Goal: Task Accomplishment & Management: Use online tool/utility

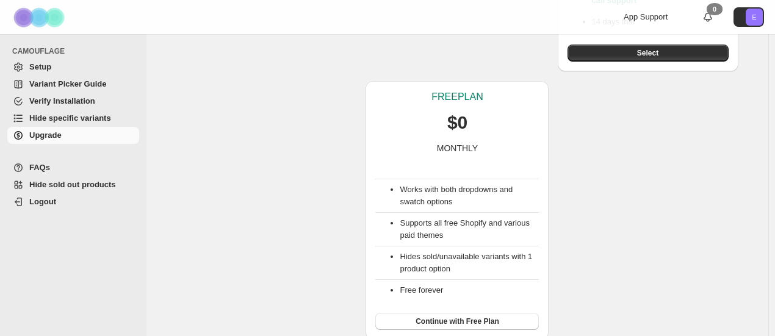
scroll to position [370, 0]
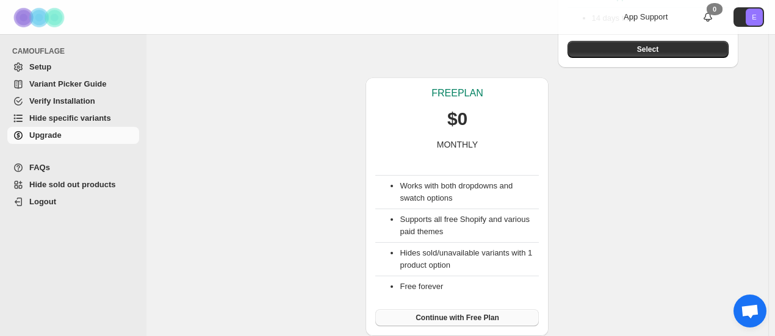
click at [480, 320] on span "Continue with Free Plan" at bounding box center [457, 318] width 84 height 10
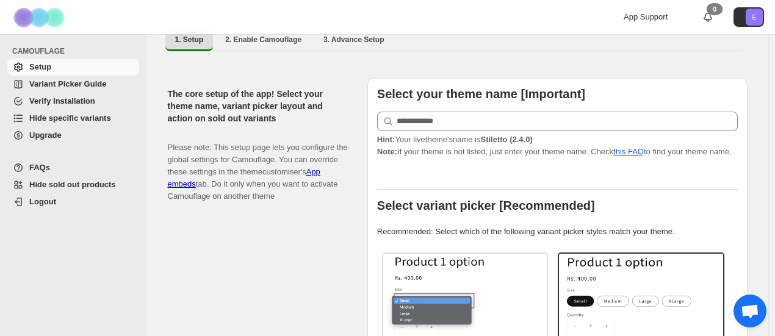
scroll to position [122, 0]
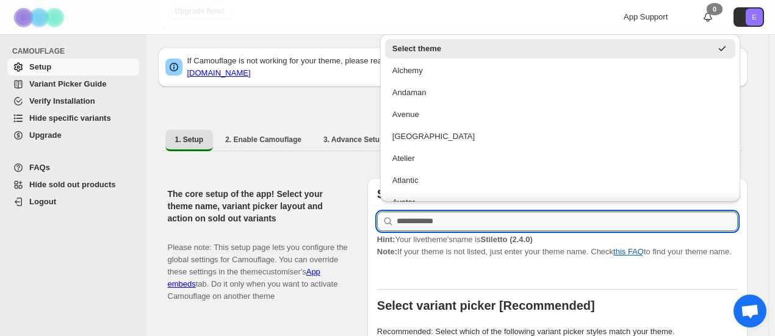
click at [445, 215] on input "text" at bounding box center [567, 222] width 341 height 20
click at [312, 232] on p "Please note: This setup page lets you configure the global settings for Camoufl…" at bounding box center [258, 265] width 180 height 73
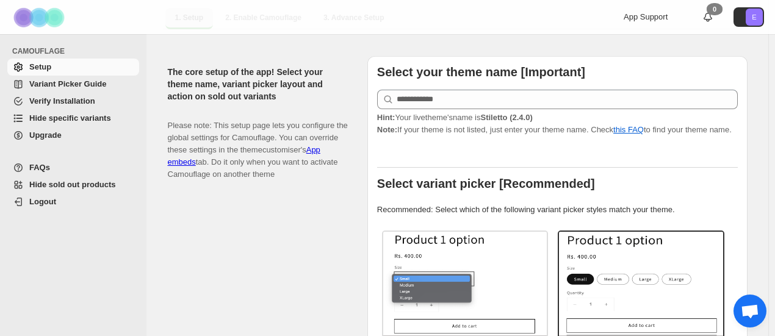
scroll to position [183, 0]
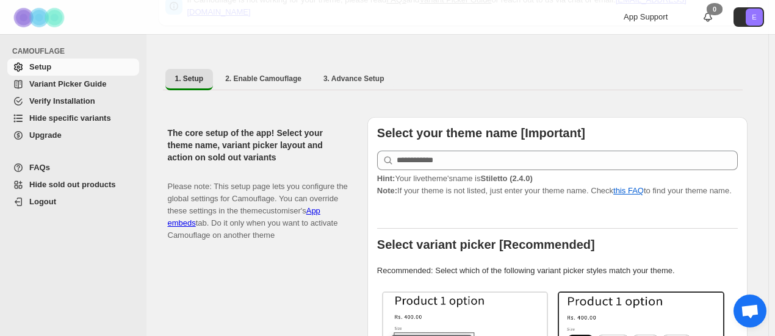
click at [71, 85] on span "Variant Picker Guide" at bounding box center [67, 83] width 77 height 9
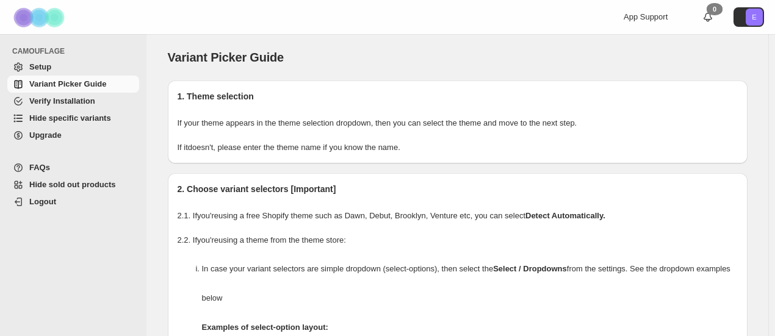
click at [62, 71] on span "Setup" at bounding box center [82, 67] width 107 height 12
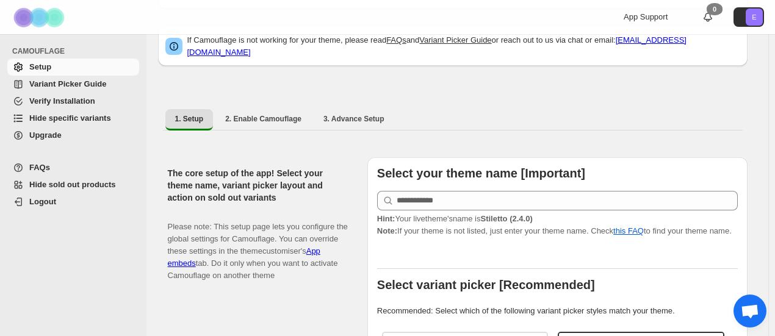
scroll to position [183, 0]
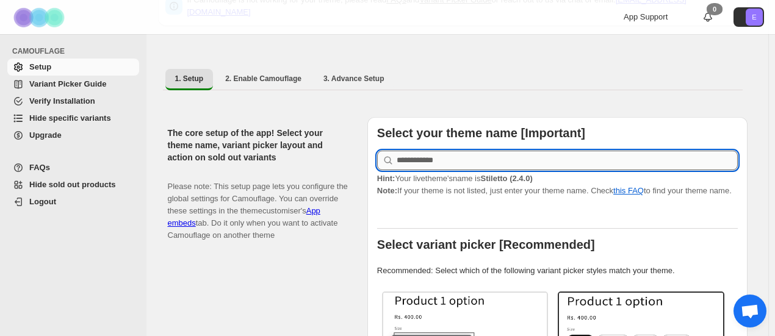
click at [484, 153] on input "text" at bounding box center [567, 161] width 341 height 20
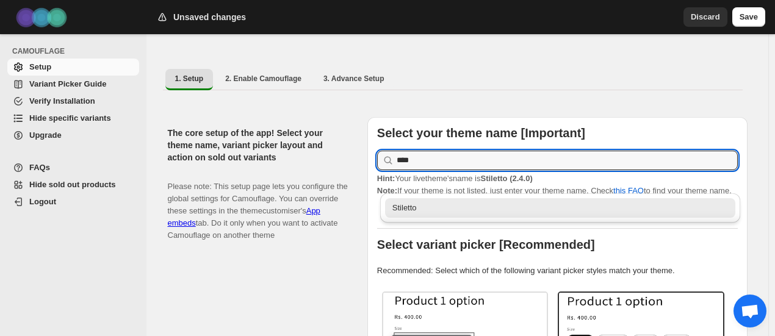
click at [467, 211] on div "Stiletto" at bounding box center [560, 208] width 336 height 12
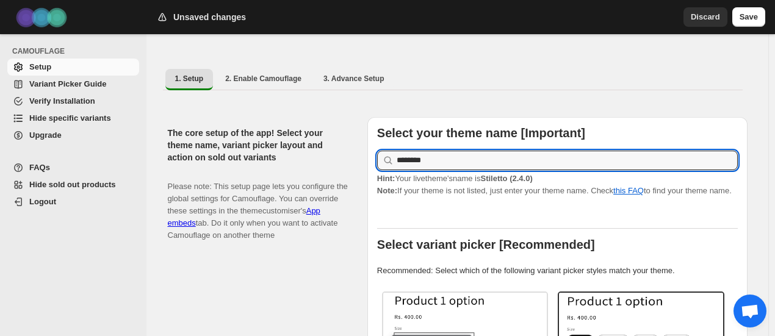
type input "********"
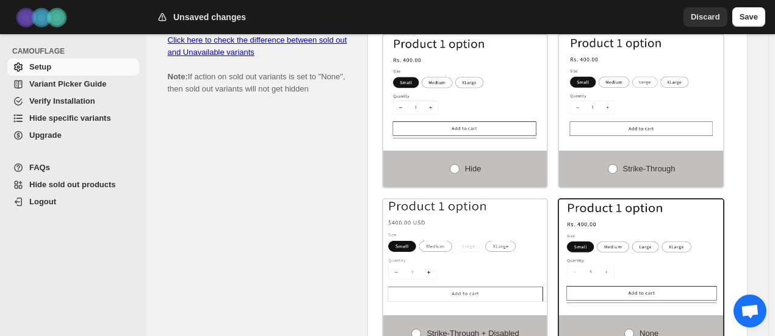
scroll to position [854, 0]
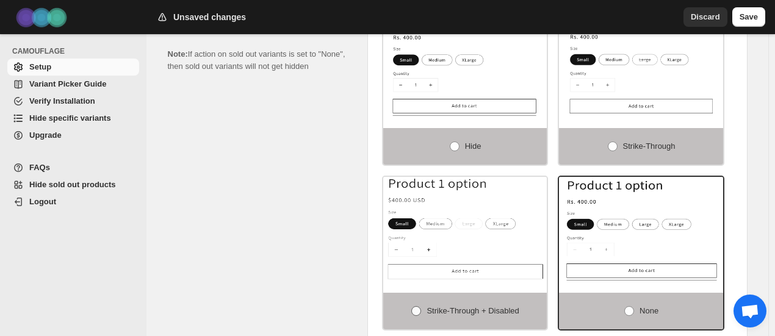
click at [420, 306] on span at bounding box center [416, 311] width 10 height 10
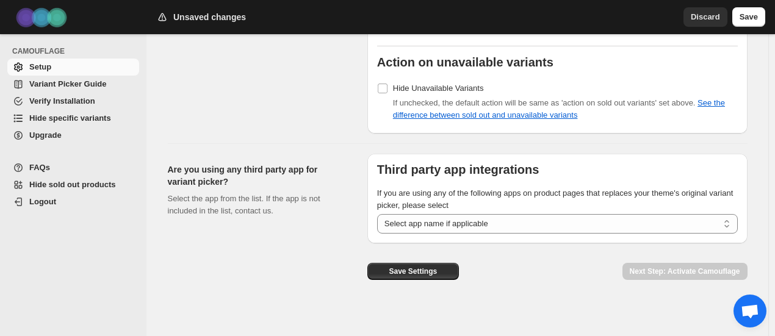
scroll to position [1175, 0]
click at [443, 265] on button "Save Settings" at bounding box center [413, 271] width 92 height 17
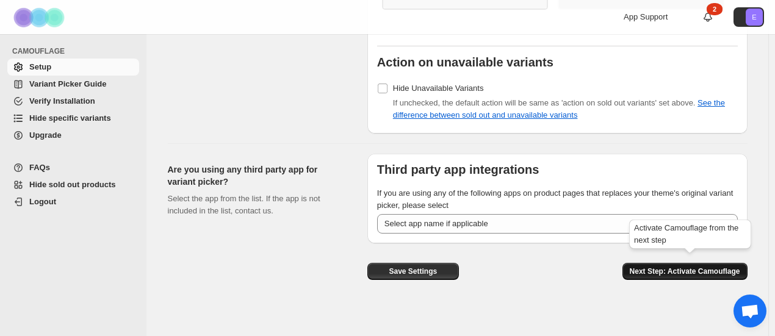
click at [661, 267] on span "Next Step: Activate Camouflage" at bounding box center [685, 272] width 110 height 10
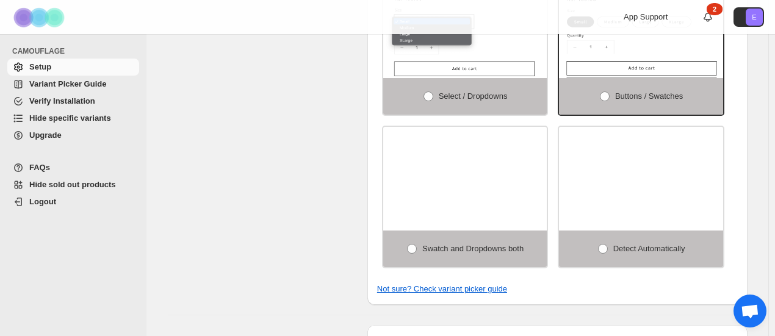
select select "**********"
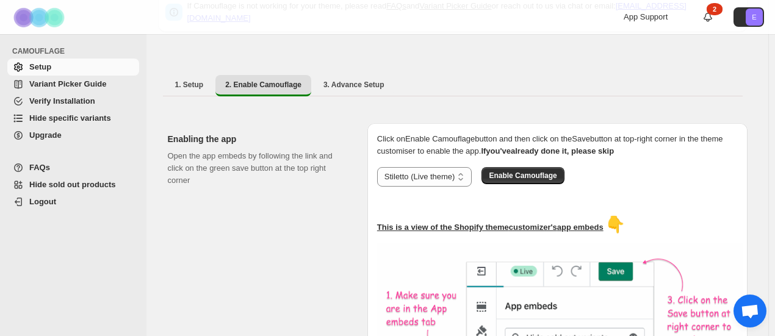
scroll to position [135, 0]
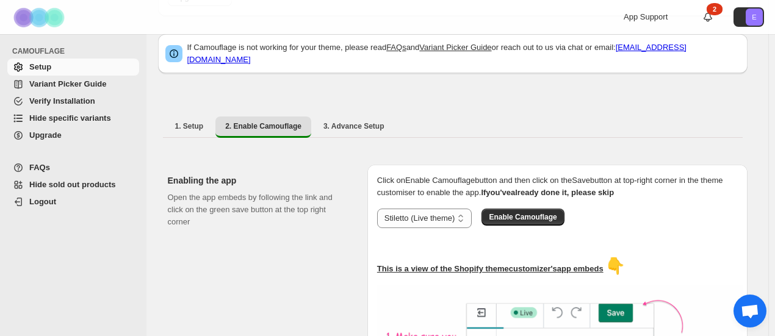
click at [71, 117] on span "Hide specific variants" at bounding box center [70, 117] width 82 height 9
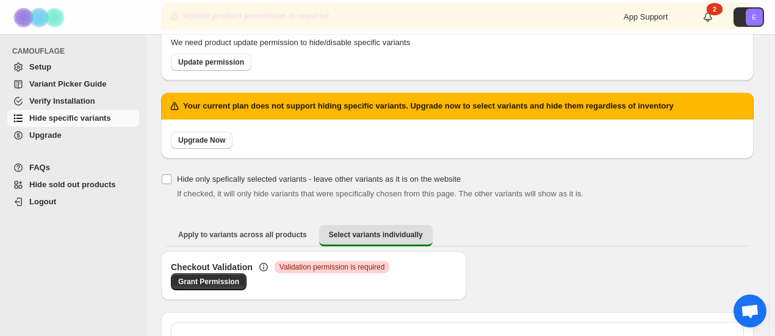
scroll to position [66, 0]
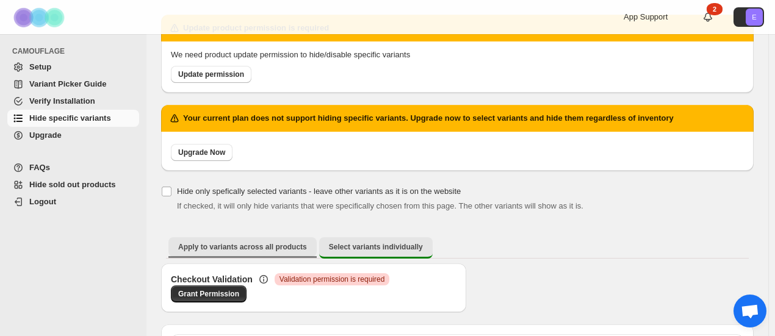
click at [249, 243] on span "Apply to variants across all products" at bounding box center [242, 247] width 129 height 10
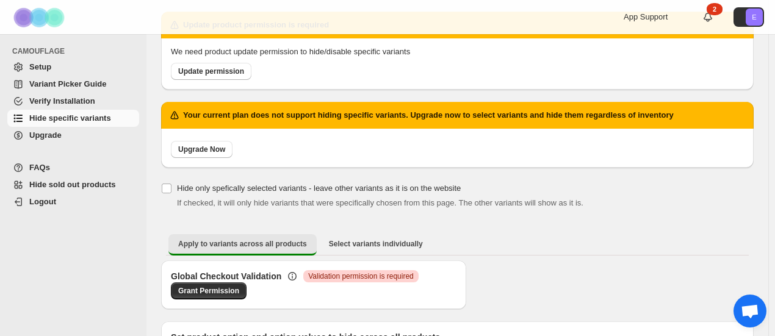
scroll to position [215, 0]
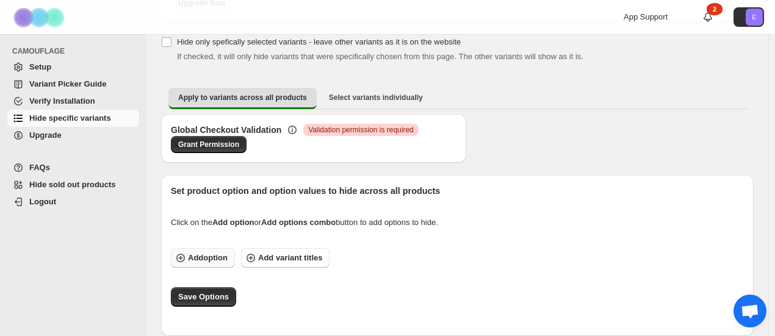
click at [216, 256] on span "Add option" at bounding box center [208, 258] width 40 height 12
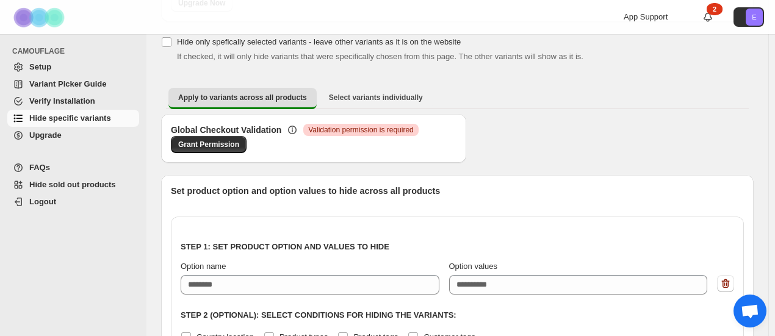
scroll to position [276, 0]
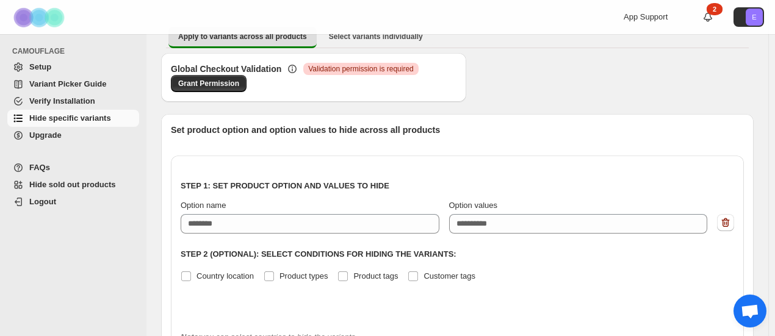
click at [303, 234] on div "Step 1: Set product option and values to hide Option name Option values eg: XLu…" at bounding box center [457, 243] width 553 height 156
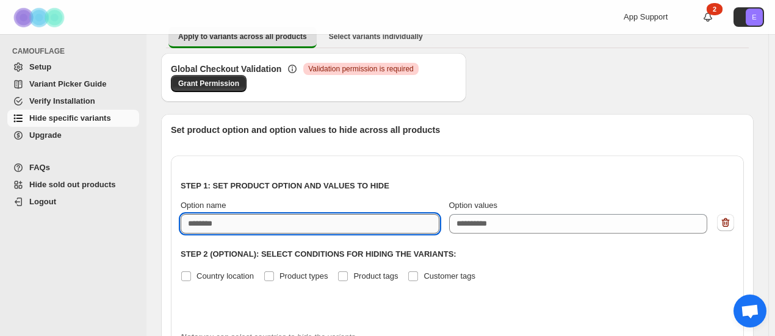
click at [292, 220] on input "Option name" at bounding box center [310, 224] width 259 height 20
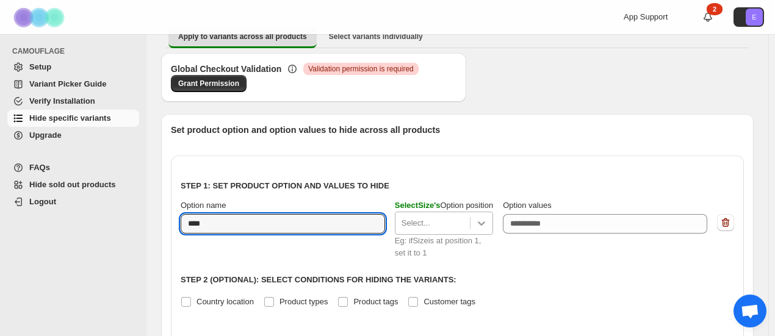
type input "****"
click at [486, 223] on icon at bounding box center [481, 223] width 12 height 12
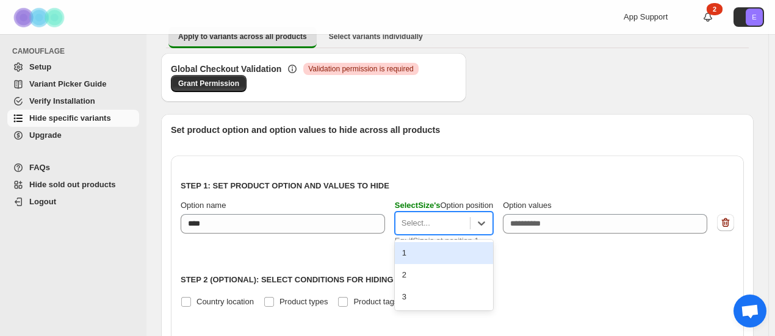
click at [438, 252] on div "1" at bounding box center [444, 253] width 98 height 22
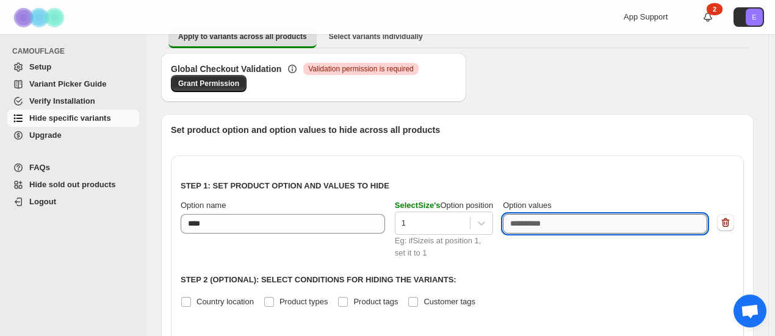
click at [574, 221] on textarea "Option values" at bounding box center [605, 224] width 204 height 20
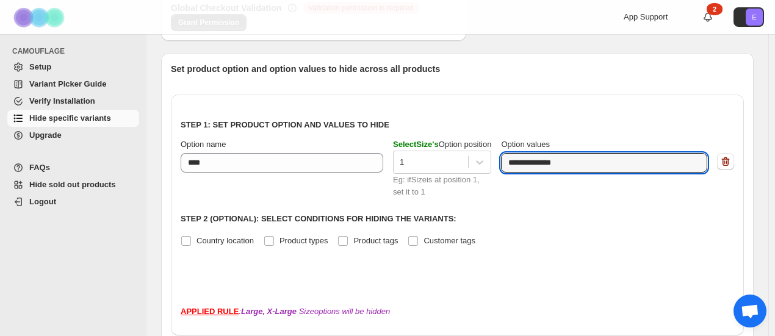
scroll to position [444, 0]
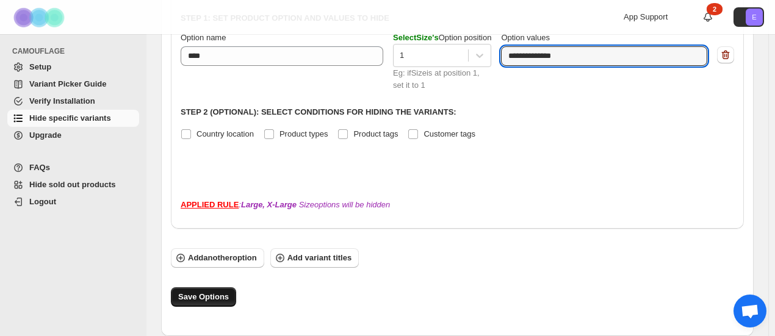
type textarea "**********"
click at [213, 296] on span "Save Options" at bounding box center [203, 297] width 51 height 12
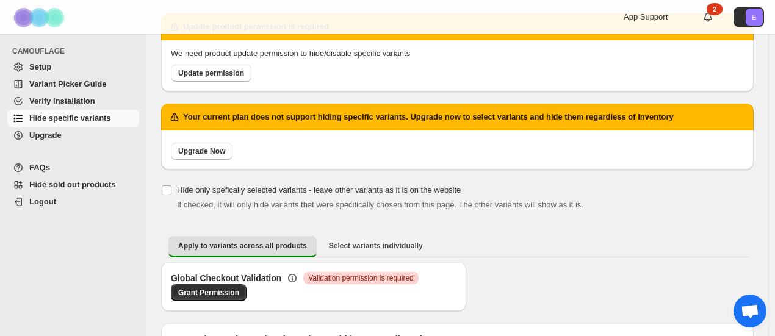
scroll to position [0, 0]
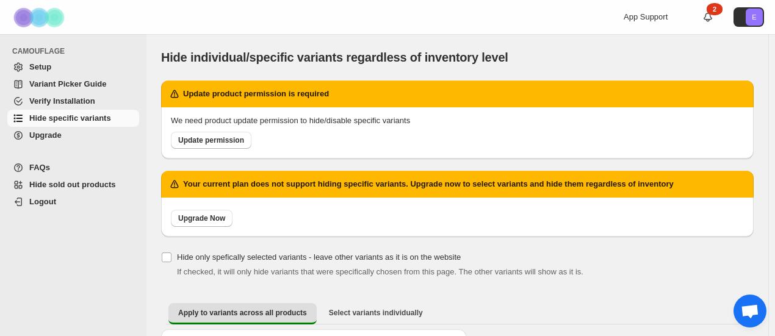
click at [45, 65] on span "Setup" at bounding box center [40, 66] width 22 height 9
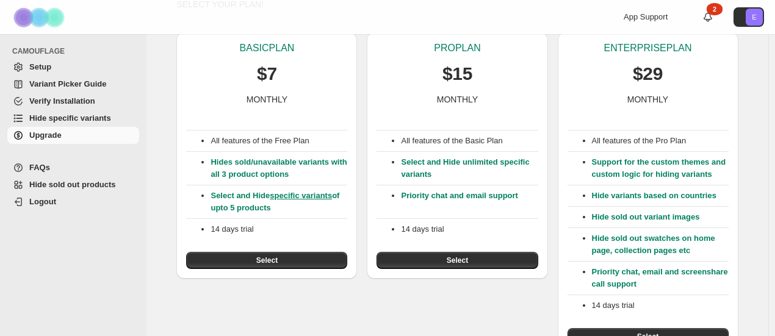
scroll to position [61, 0]
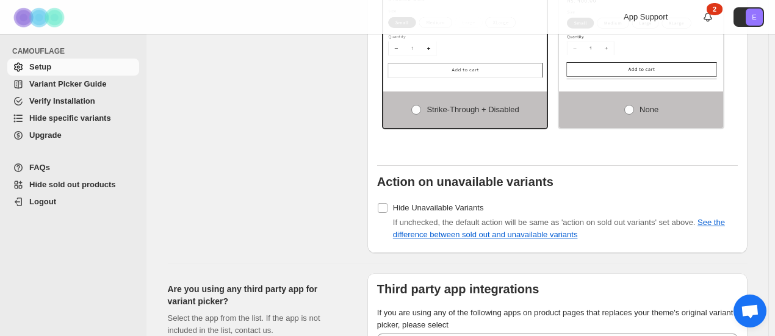
scroll to position [1098, 0]
